Goal: Task Accomplishment & Management: Use online tool/utility

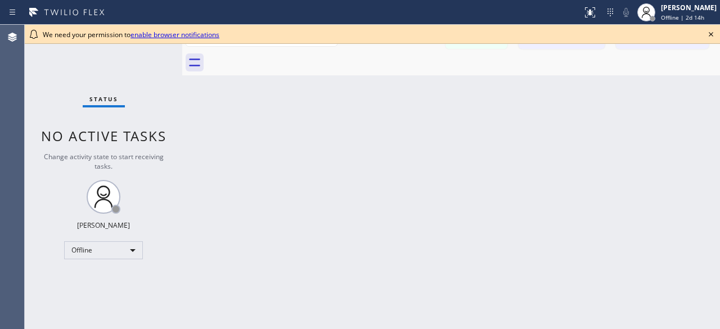
click at [710, 36] on icon at bounding box center [710, 34] width 13 height 13
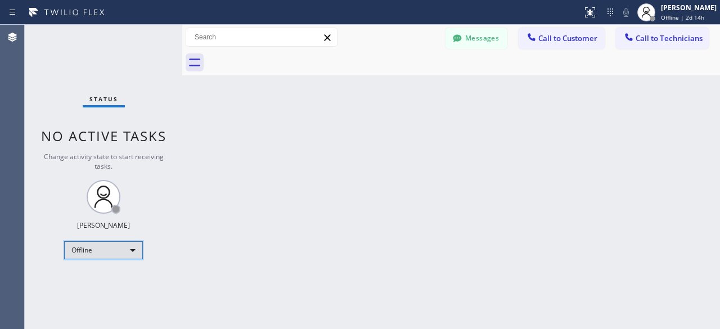
click at [119, 251] on div "Offline" at bounding box center [103, 250] width 79 height 18
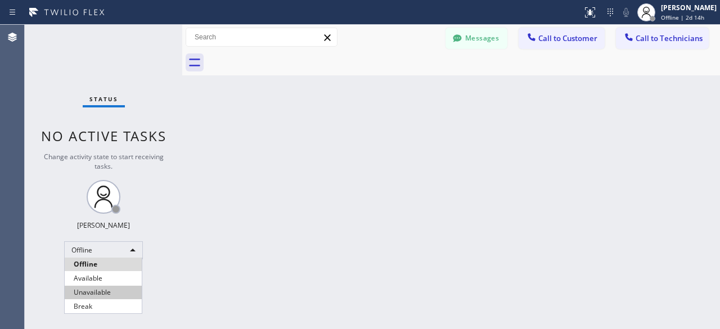
click at [93, 293] on li "Unavailable" at bounding box center [103, 292] width 77 height 13
